Goal: Find specific page/section: Find specific page/section

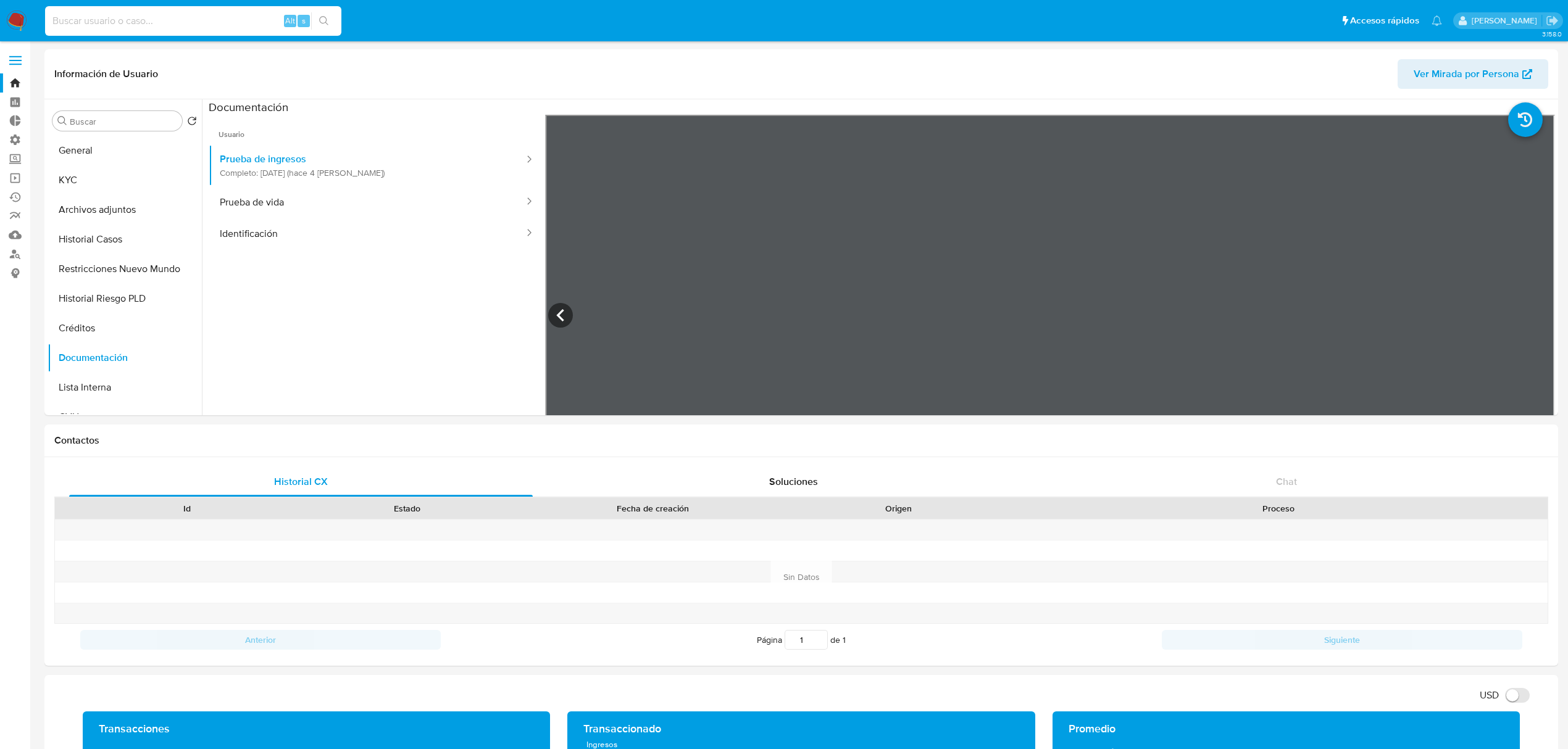
select select "10"
click at [183, 19] on input at bounding box center [193, 21] width 296 height 16
type input "461070058"
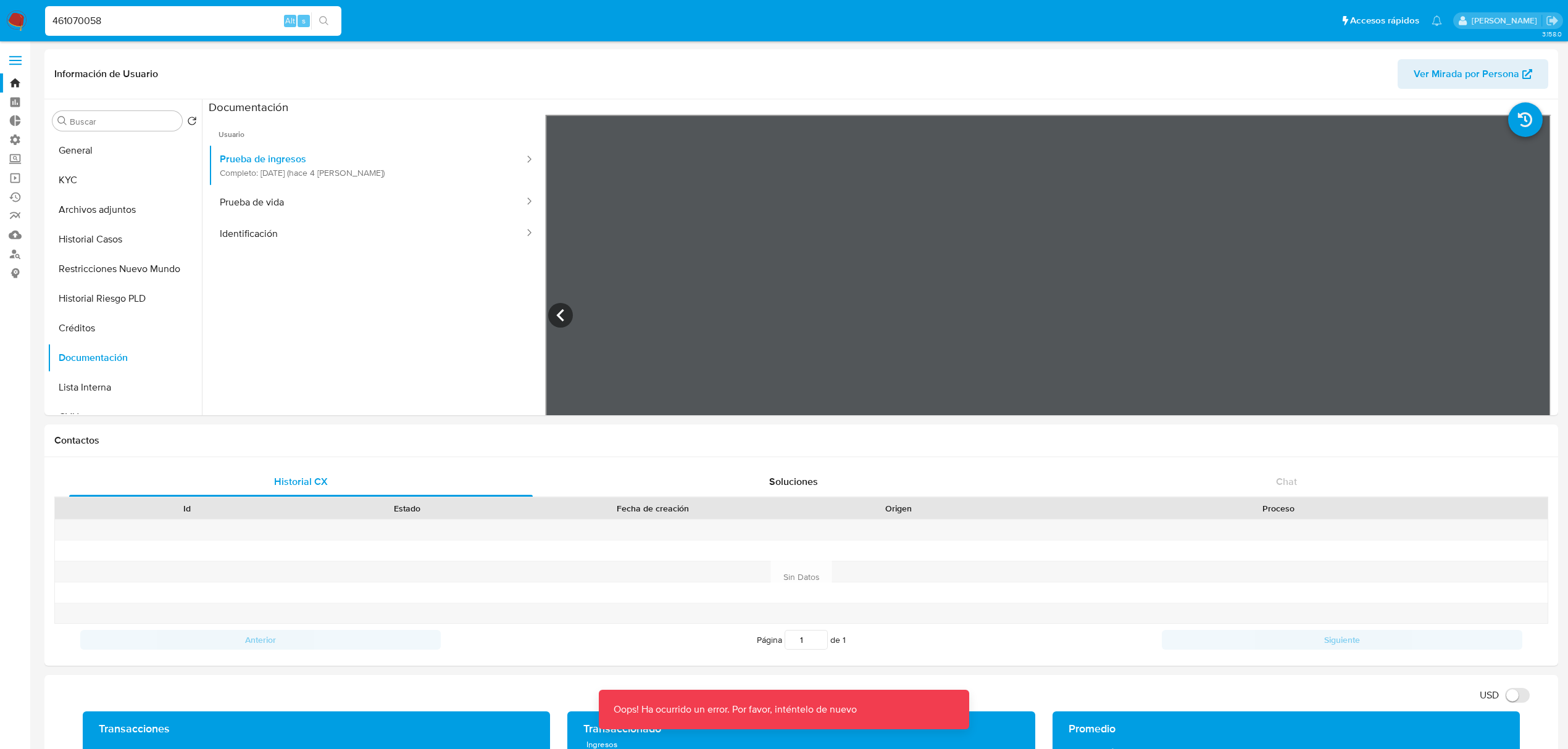
click at [52, 25] on input "461070058" at bounding box center [193, 21] width 296 height 16
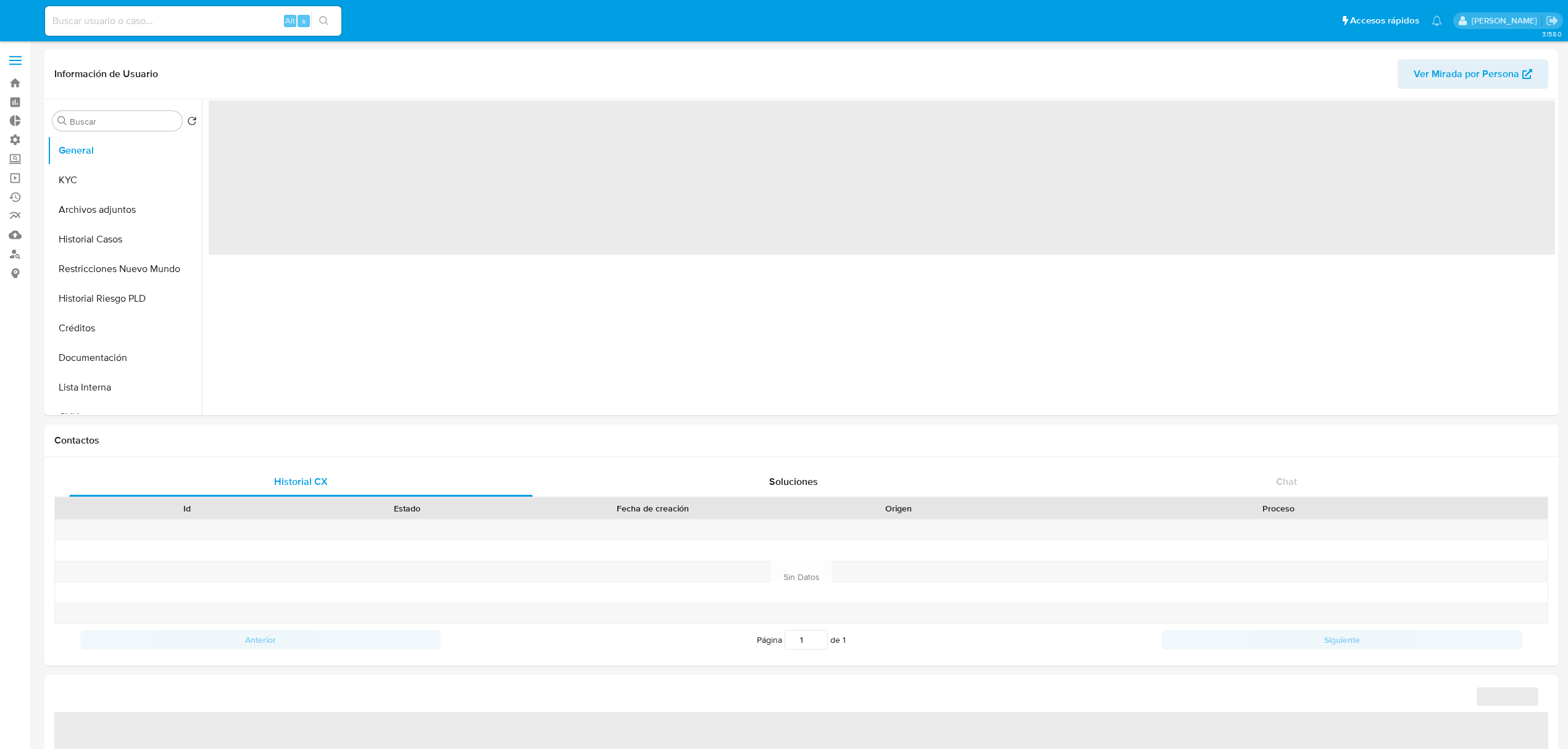
select select "10"
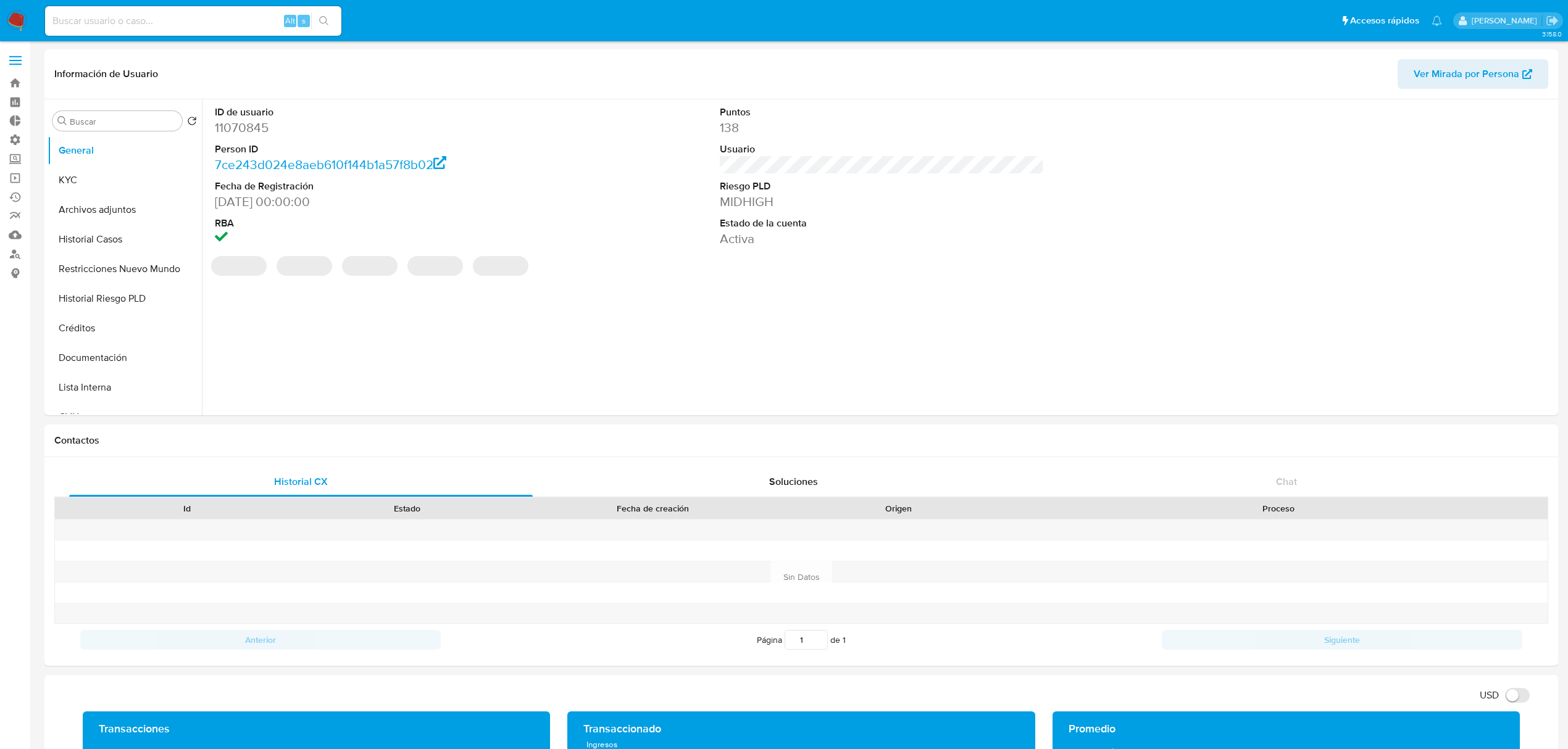
click at [180, 18] on input at bounding box center [193, 21] width 296 height 16
paste input "461070058"
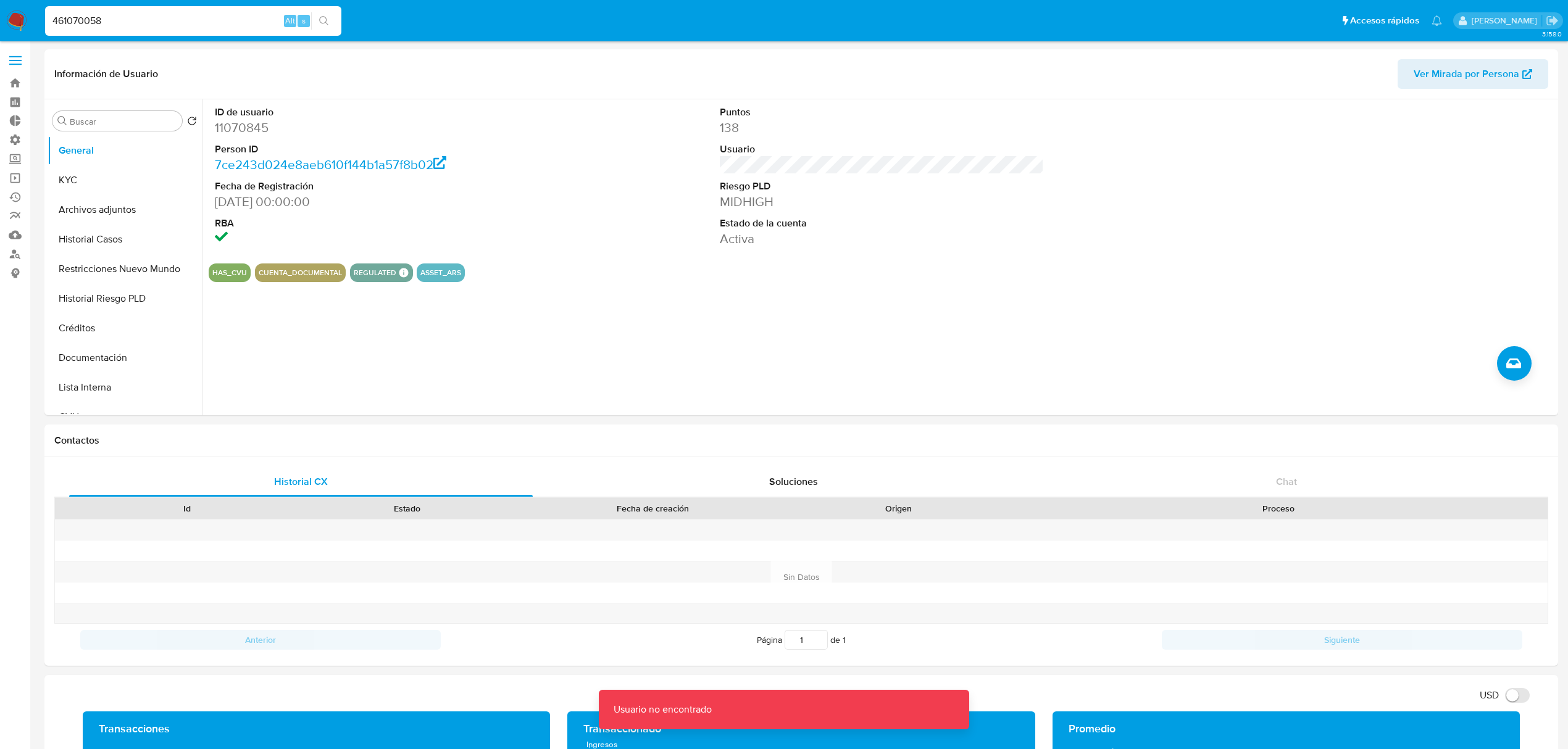
click at [204, 19] on input "461070058" at bounding box center [193, 21] width 296 height 16
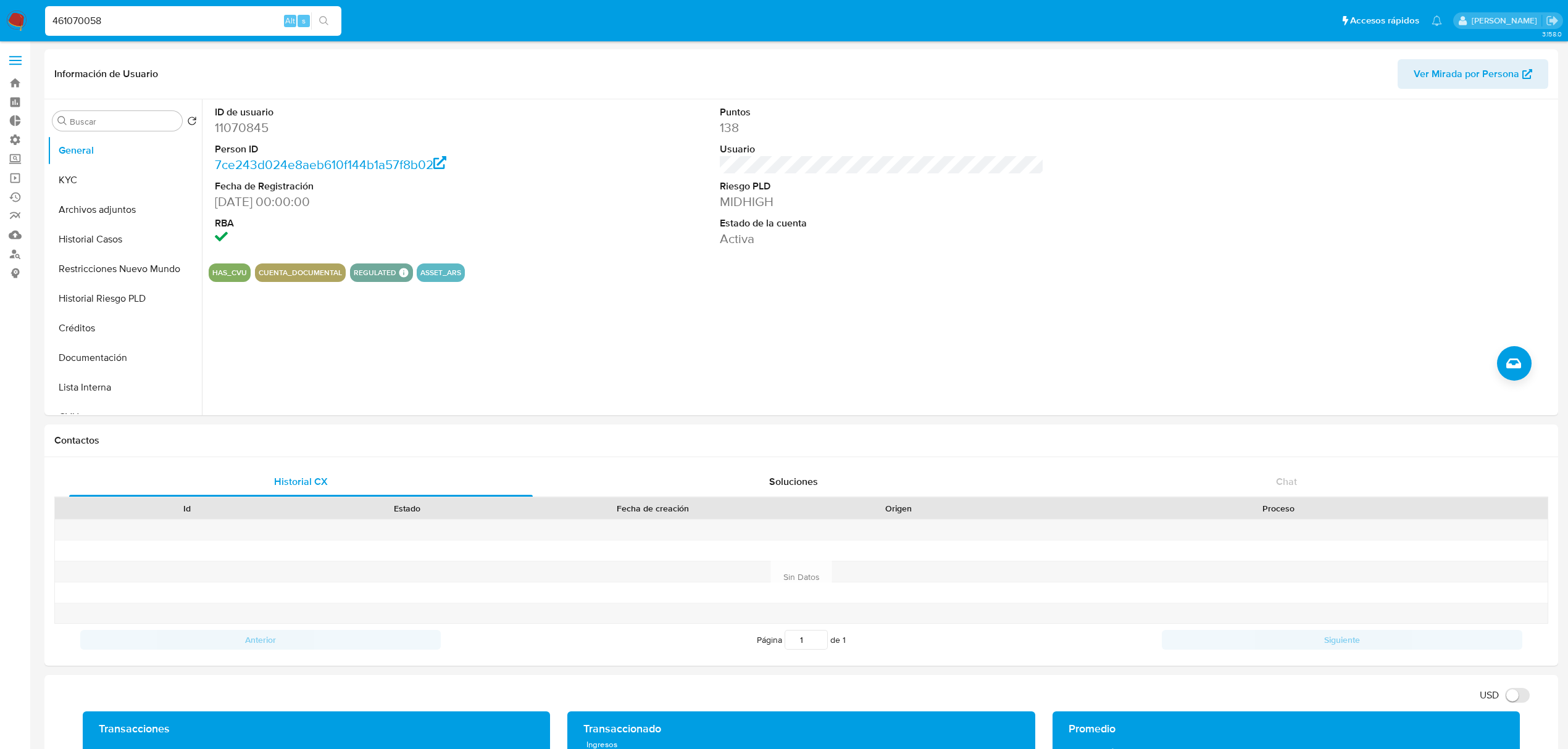
type input "461070058"
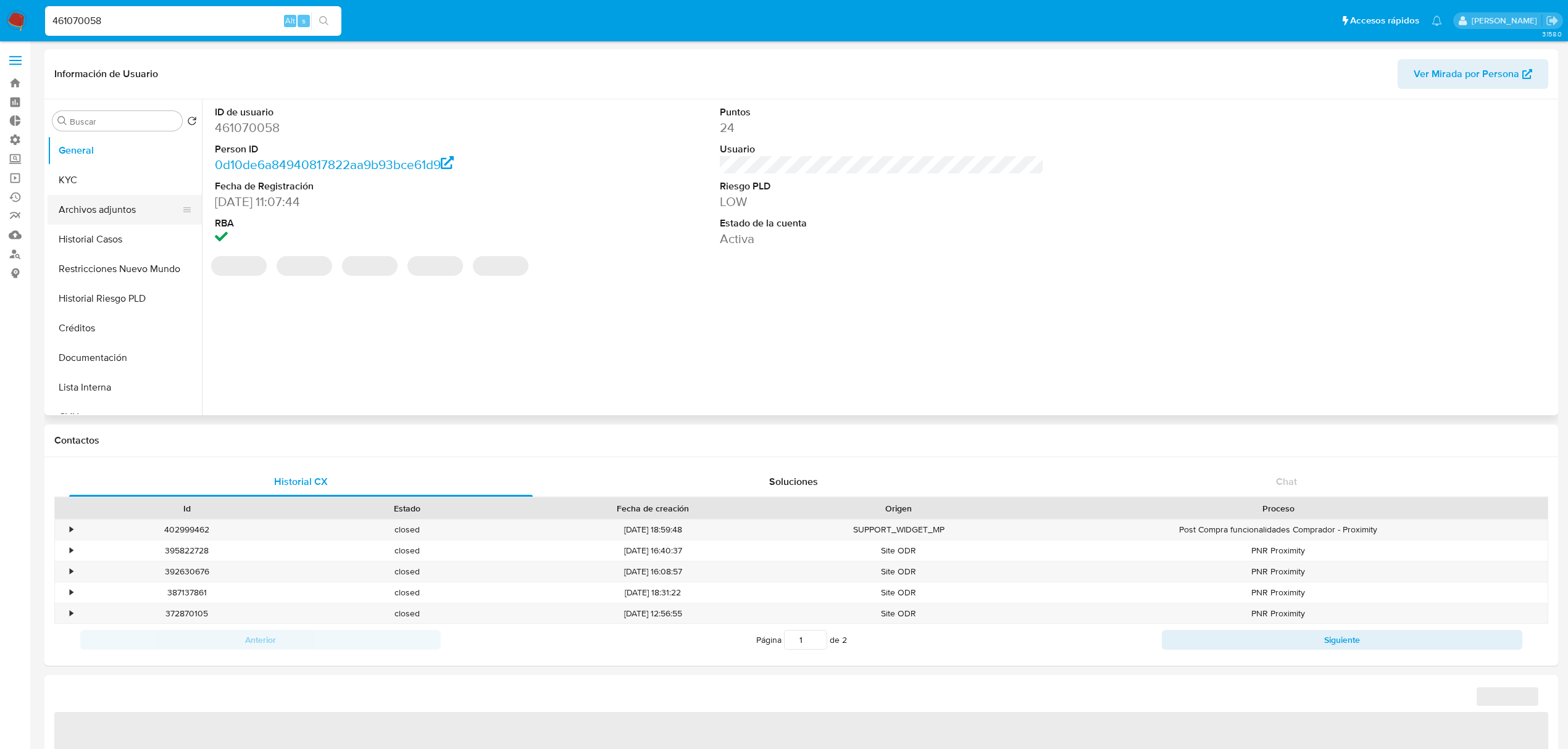
select select "10"
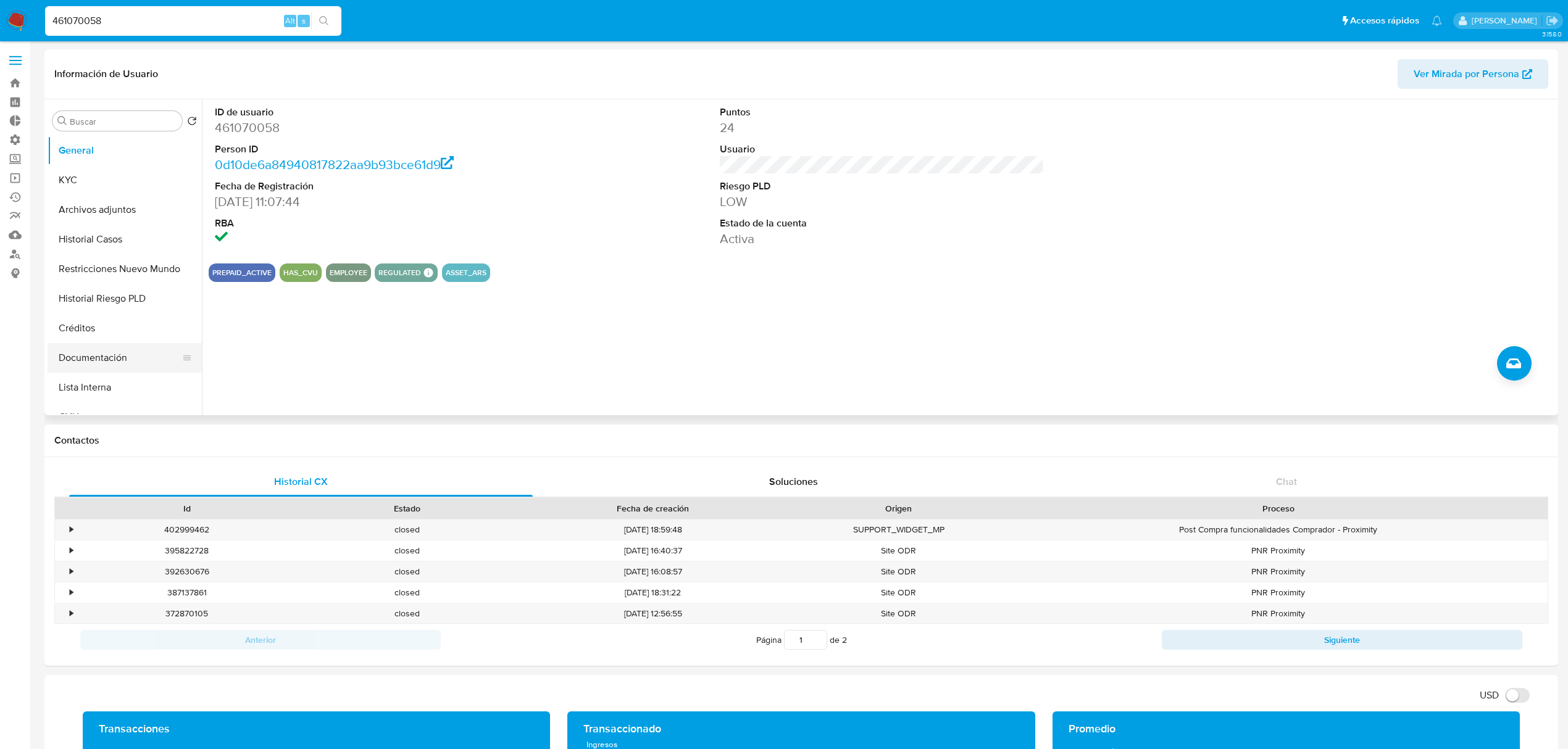
click at [107, 366] on button "Documentación" at bounding box center [119, 358] width 144 height 29
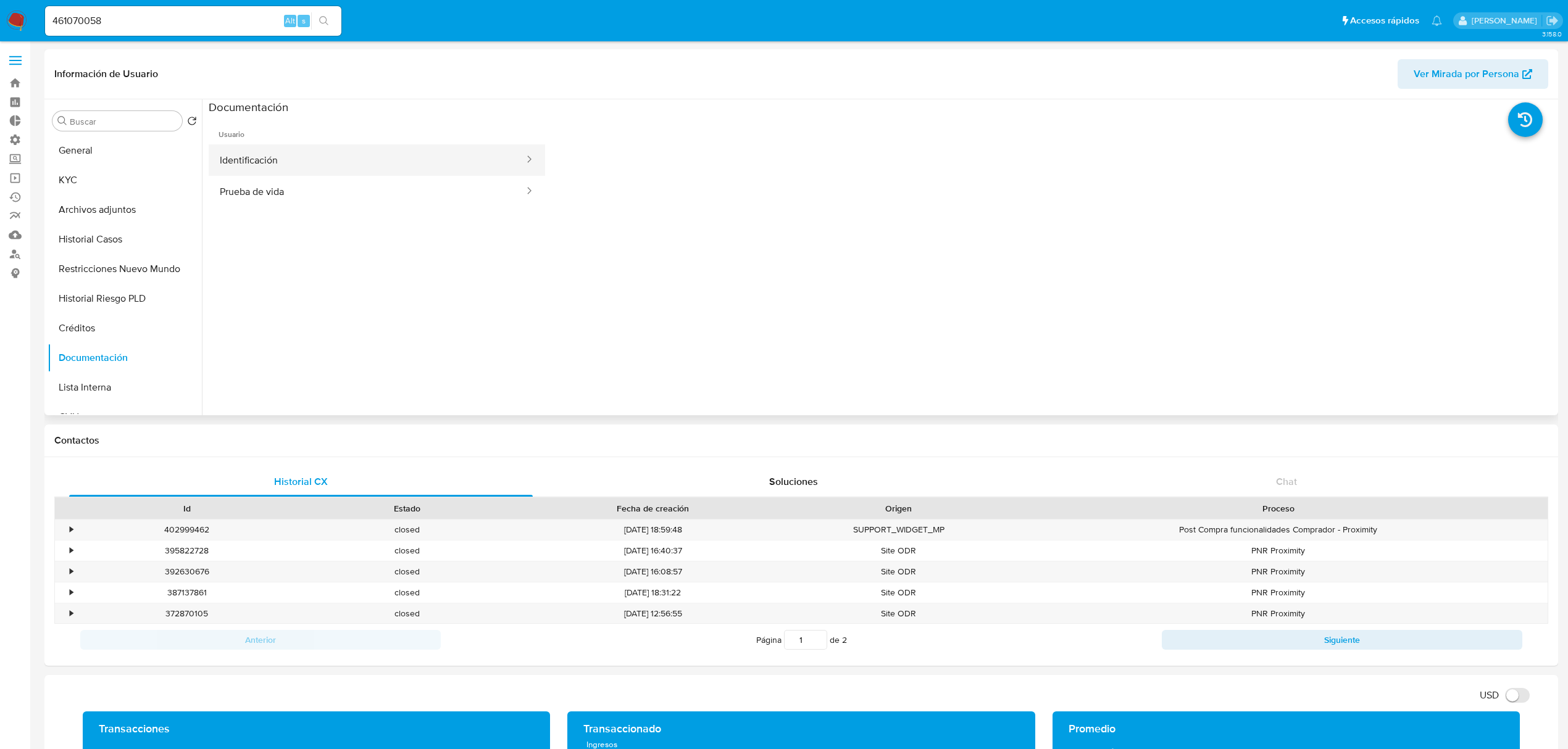
click at [355, 168] on button "Identificación" at bounding box center [367, 159] width 316 height 31
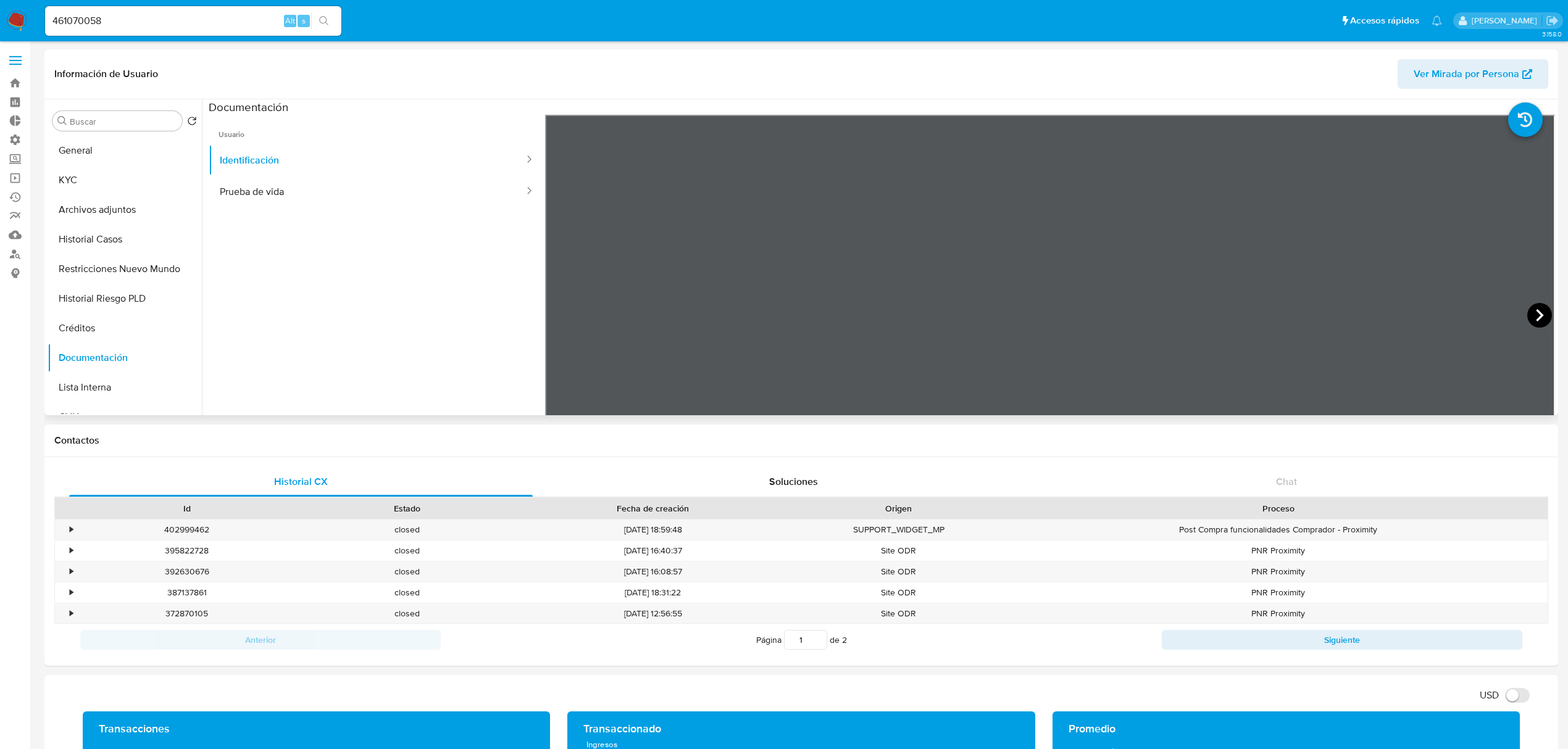
click at [1185, 312] on icon at bounding box center [1539, 315] width 25 height 25
click at [558, 315] on icon at bounding box center [560, 315] width 25 height 25
